Goal: Complete application form

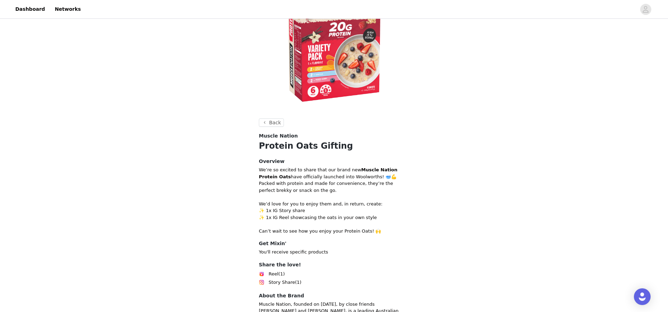
scroll to position [179, 0]
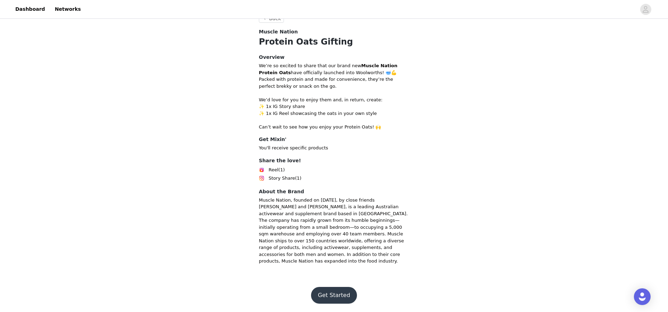
click at [347, 293] on button "Get Started" at bounding box center [334, 295] width 46 height 17
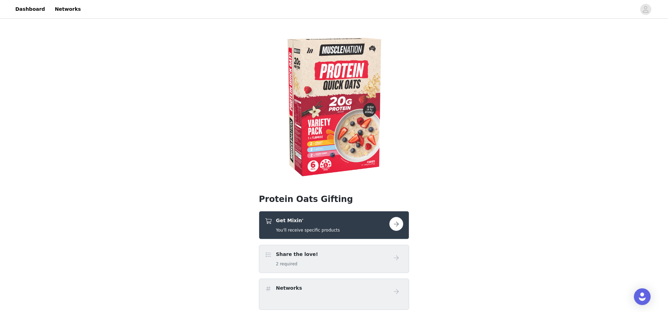
scroll to position [115, 0]
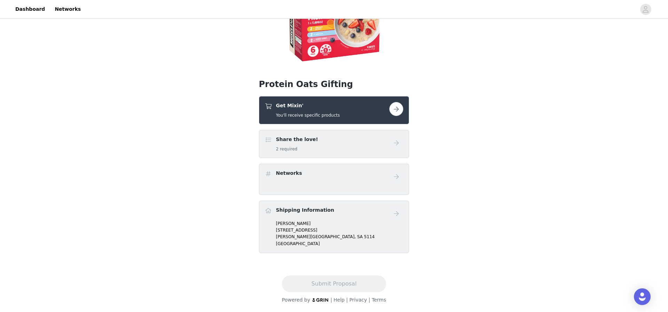
click at [358, 113] on div "Get Mixin' You'll receive specific products" at bounding box center [327, 110] width 125 height 16
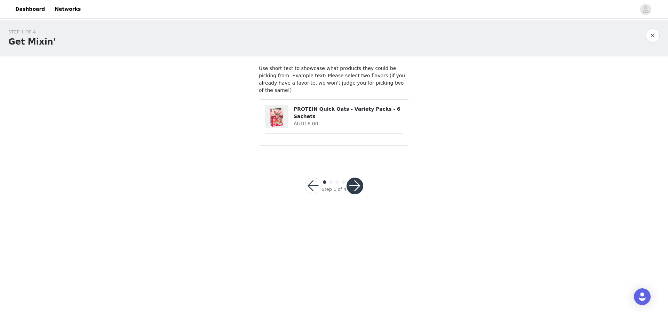
click at [353, 178] on button "button" at bounding box center [355, 186] width 17 height 17
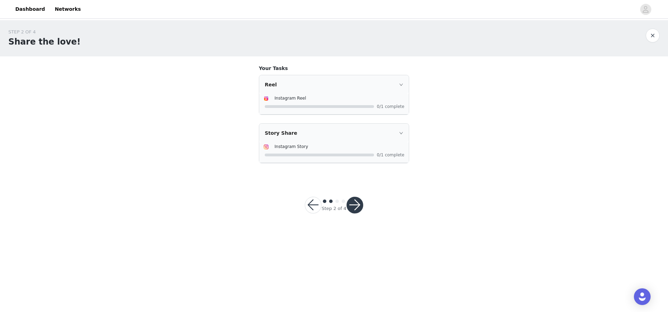
click at [359, 208] on button "button" at bounding box center [355, 205] width 17 height 17
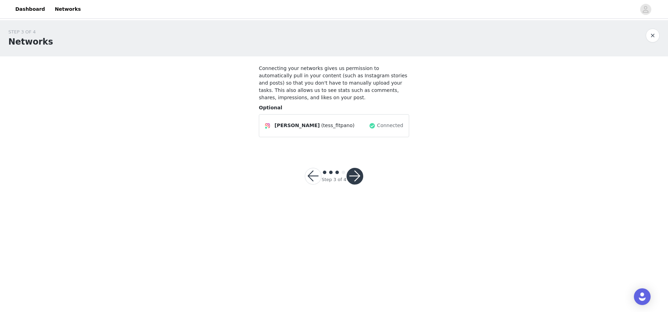
click at [358, 171] on button "button" at bounding box center [355, 176] width 17 height 17
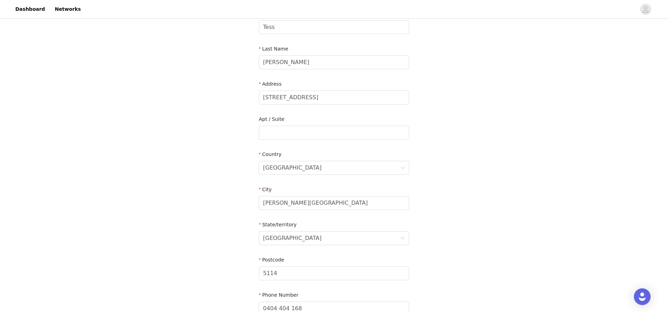
scroll to position [163, 0]
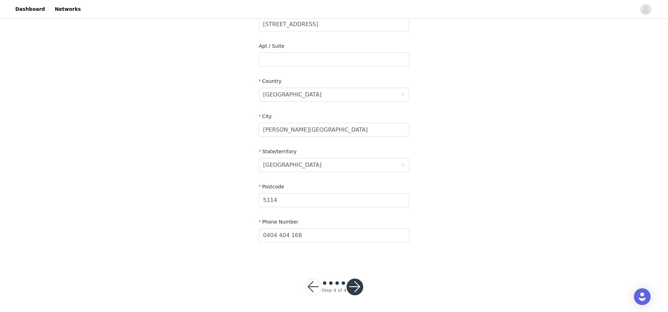
click at [356, 291] on button "button" at bounding box center [355, 286] width 17 height 17
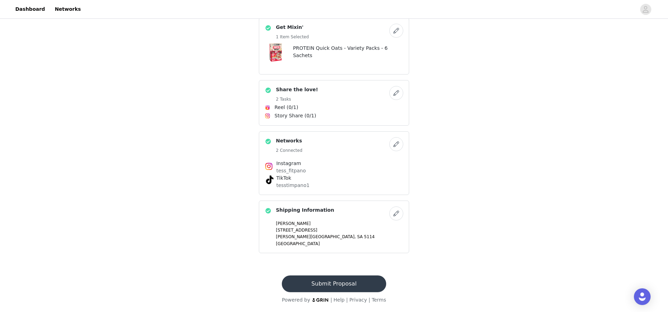
click at [355, 284] on button "Submit Proposal" at bounding box center [334, 283] width 104 height 17
